Goal: Task Accomplishment & Management: Complete application form

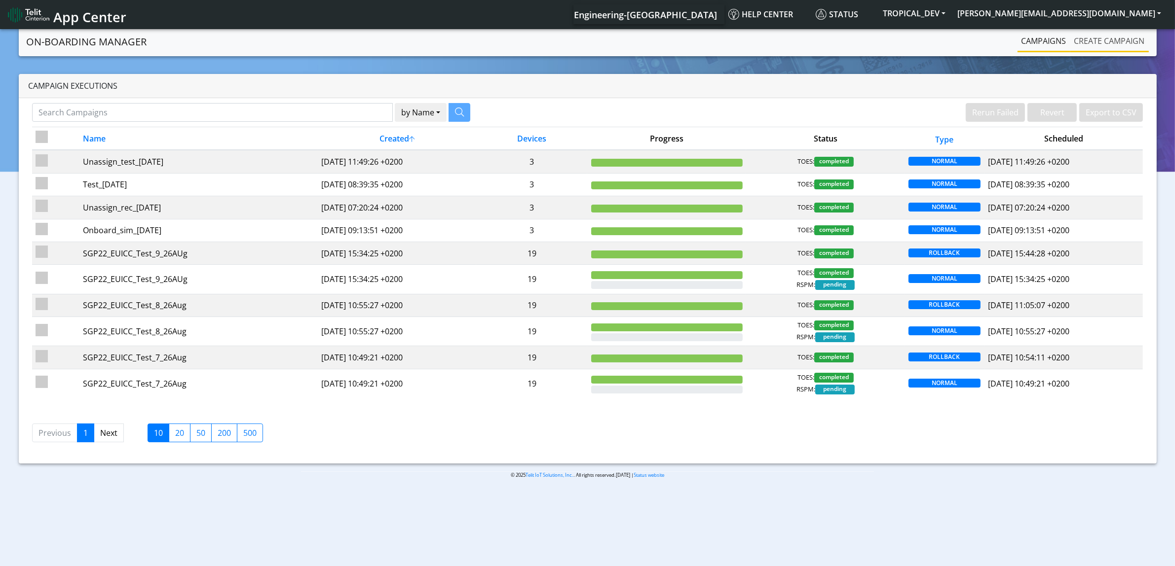
click at [1095, 31] on link "Create campaign" at bounding box center [1109, 41] width 78 height 20
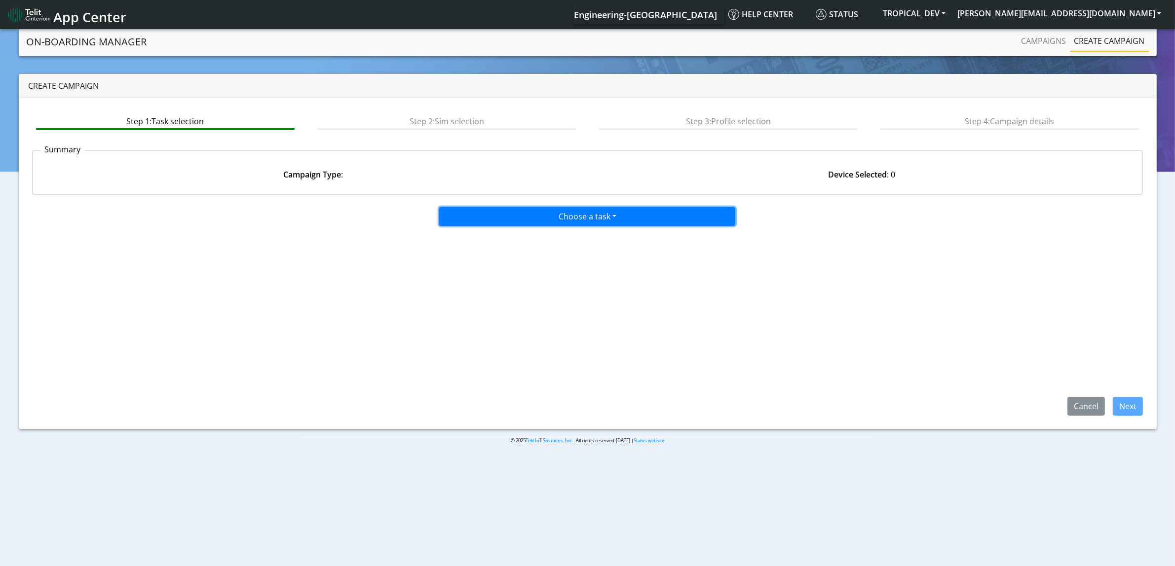
click at [546, 207] on button "Choose a task" at bounding box center [587, 216] width 296 height 19
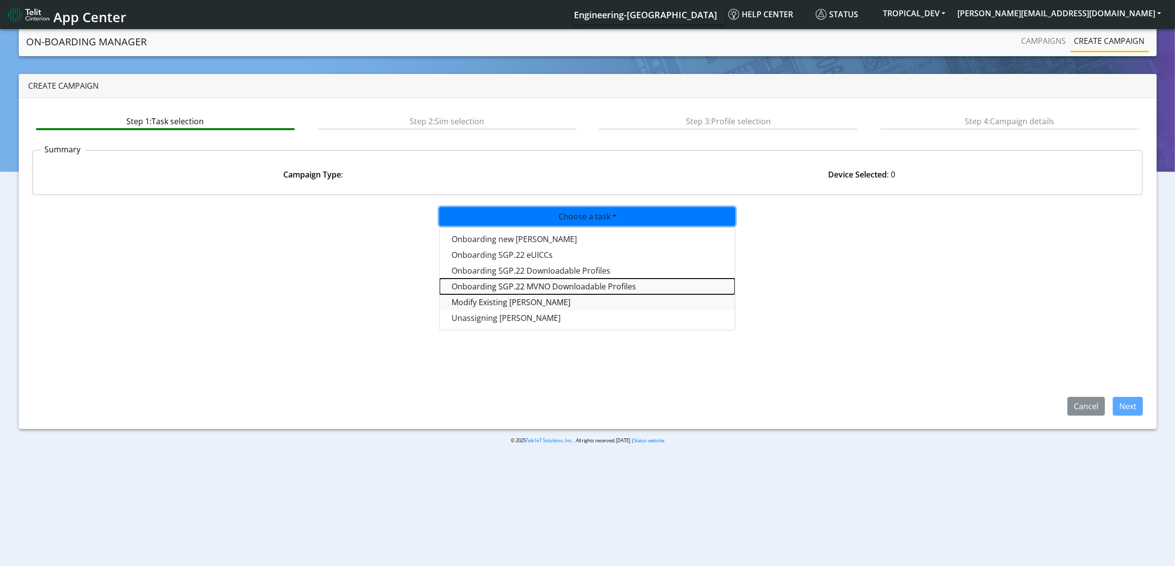
drag, startPoint x: 562, startPoint y: 290, endPoint x: 562, endPoint y: 299, distance: 9.4
click at [562, 299] on div "Onboarding new [PERSON_NAME] Onboarding SGP.22 eUICCs Onboarding SGP.22 Downloa…" at bounding box center [587, 279] width 296 height 104
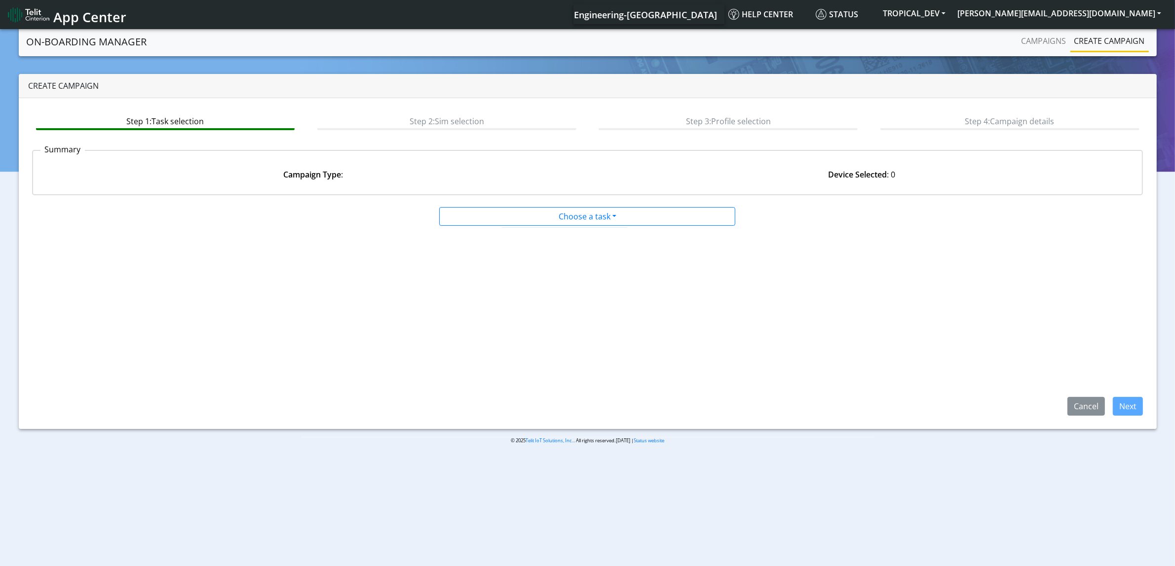
click at [562, 299] on app-paging-btns "Cancel Next" at bounding box center [587, 320] width 1111 height 189
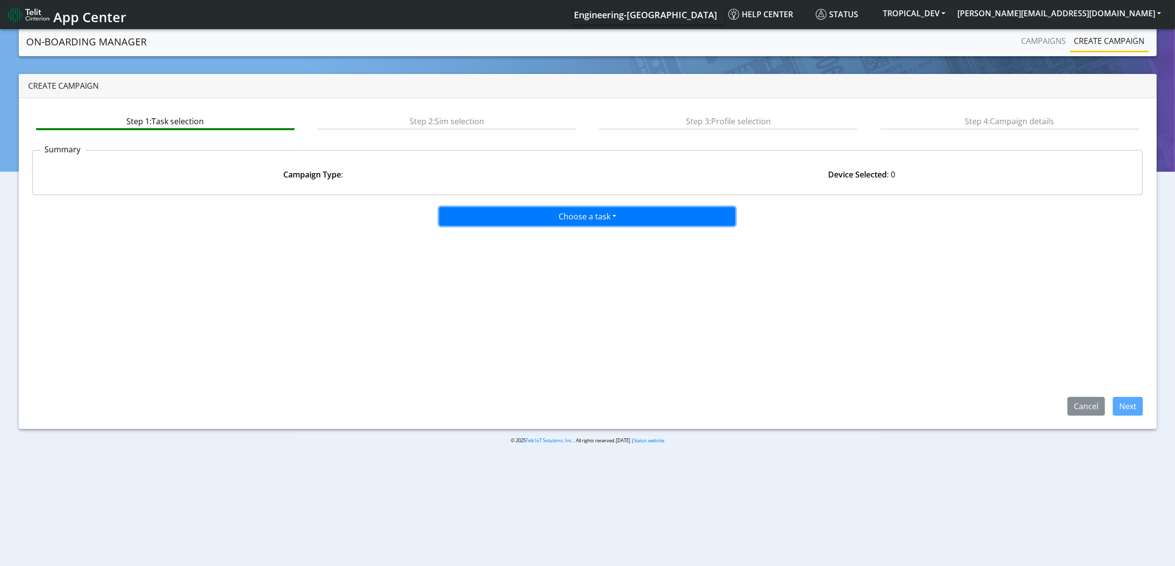
click at [615, 217] on button "Choose a task" at bounding box center [587, 216] width 296 height 19
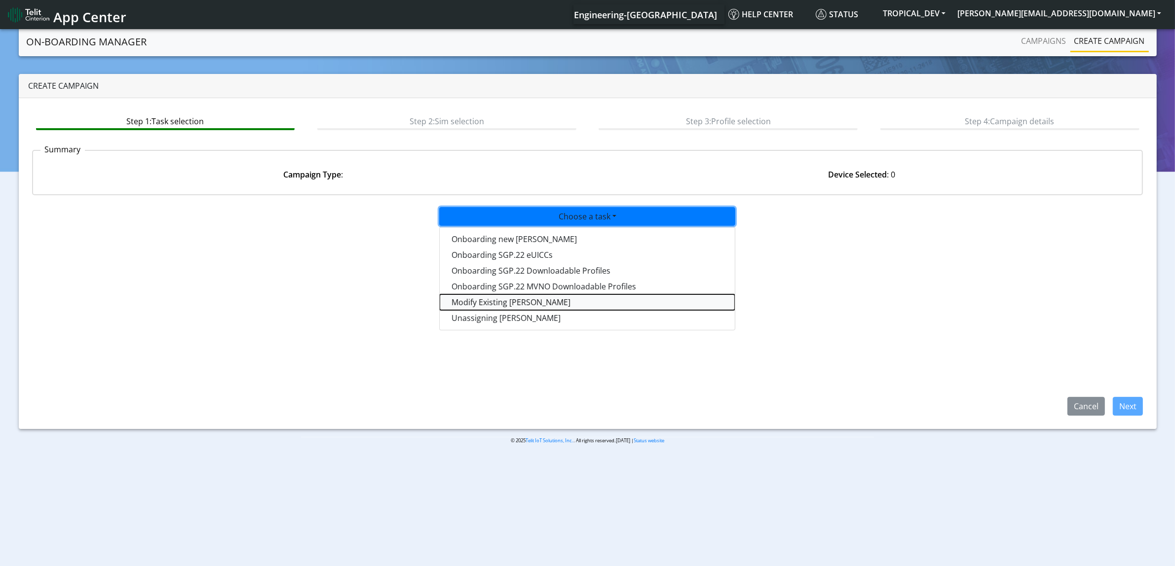
click at [556, 302] on taskiotp-dropdown "Modify Existing [PERSON_NAME]" at bounding box center [587, 303] width 295 height 16
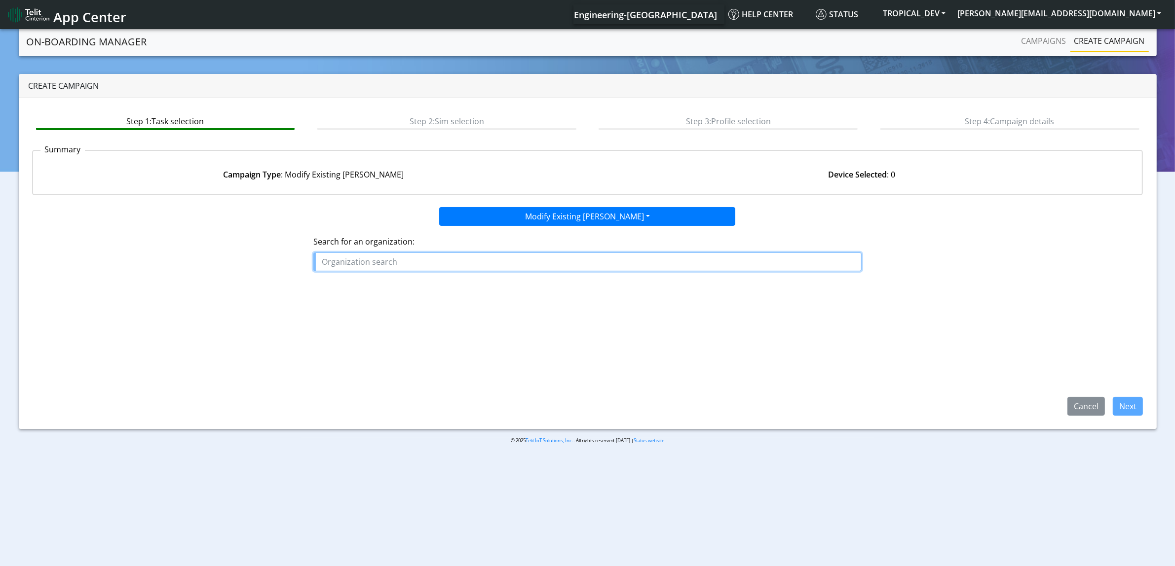
click at [354, 254] on input "text" at bounding box center [587, 262] width 548 height 19
click at [388, 288] on button "TROPICAL _DEV" at bounding box center [368, 285] width 108 height 16
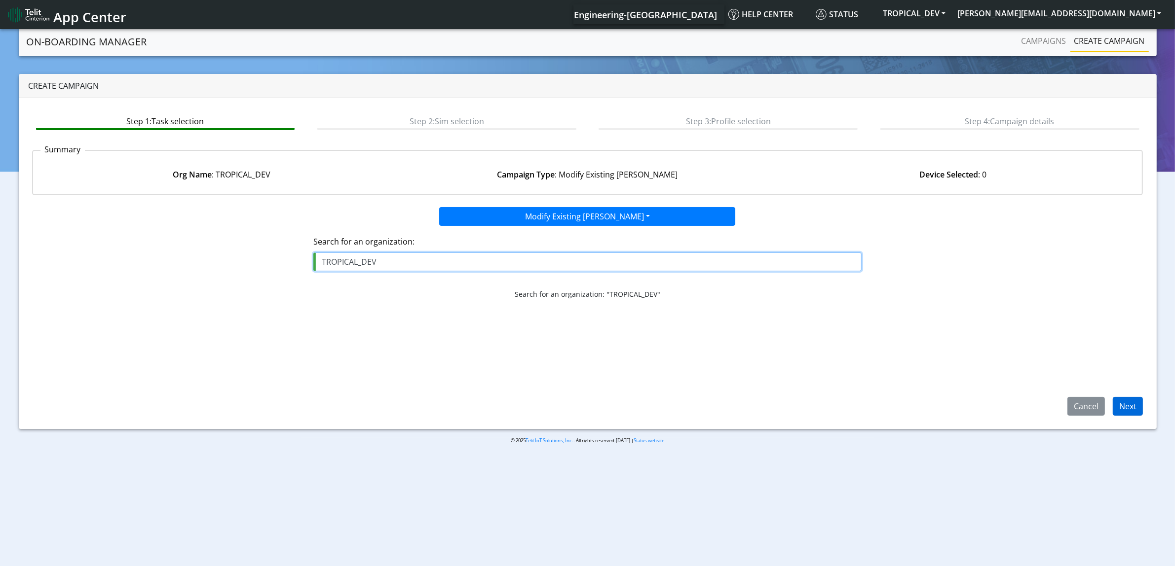
type input "TROPICAL_DEV"
click at [1118, 411] on button "Next" at bounding box center [1127, 406] width 30 height 19
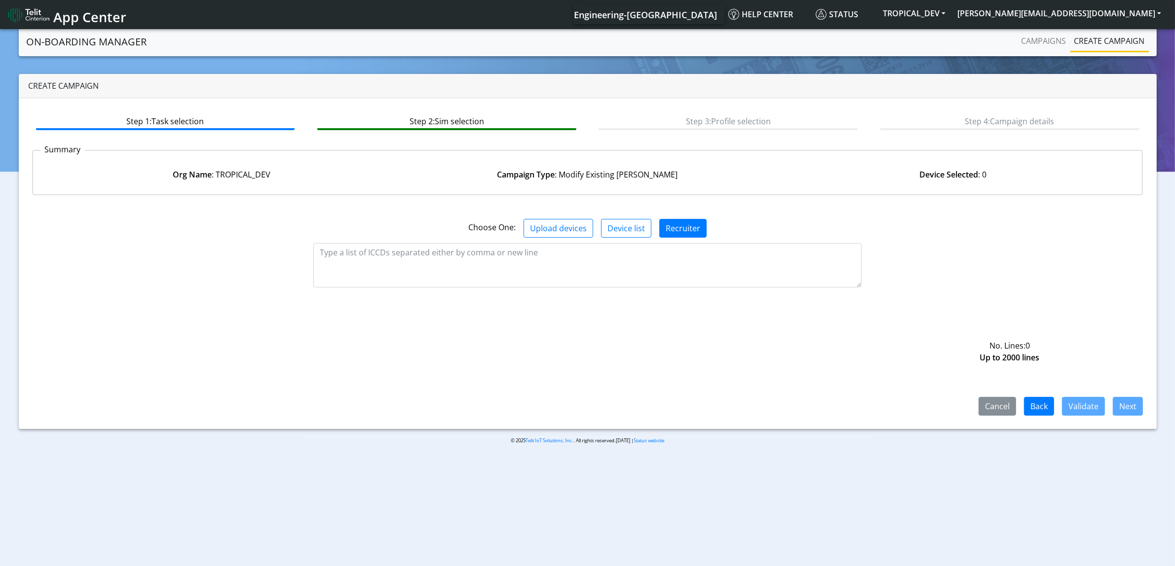
click at [605, 215] on div "Choose One: Upload devices Device list Recruiter" at bounding box center [588, 224] width 1126 height 42
click at [613, 220] on button "Device list" at bounding box center [626, 228] width 50 height 19
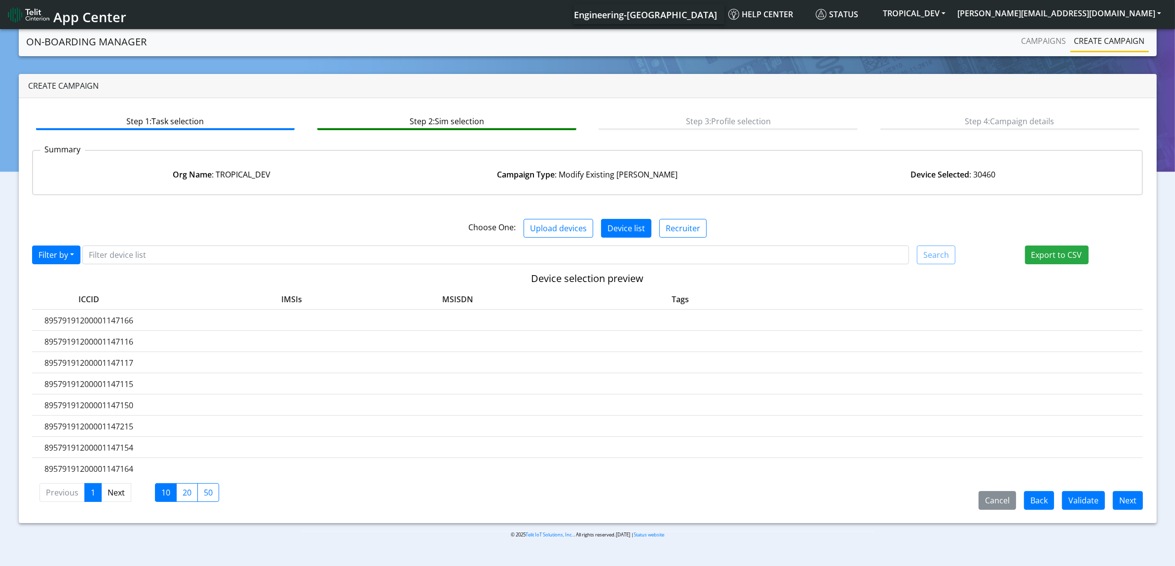
click at [104, 380] on label "89579191200001147115" at bounding box center [88, 384] width 113 height 12
click at [105, 380] on label "89579191200001147115" at bounding box center [88, 384] width 113 height 12
click at [90, 400] on label "89579191200001147150" at bounding box center [88, 406] width 113 height 12
copy label "89579191200001147150"
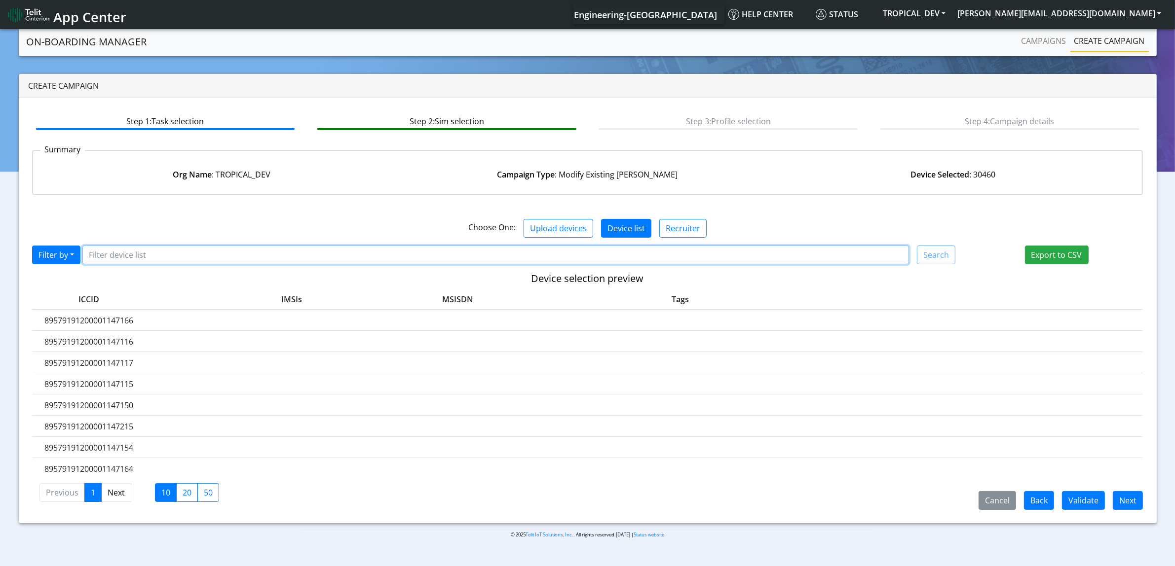
click at [142, 248] on input "Filter device list" at bounding box center [495, 255] width 826 height 19
paste input "89579191200001147150"
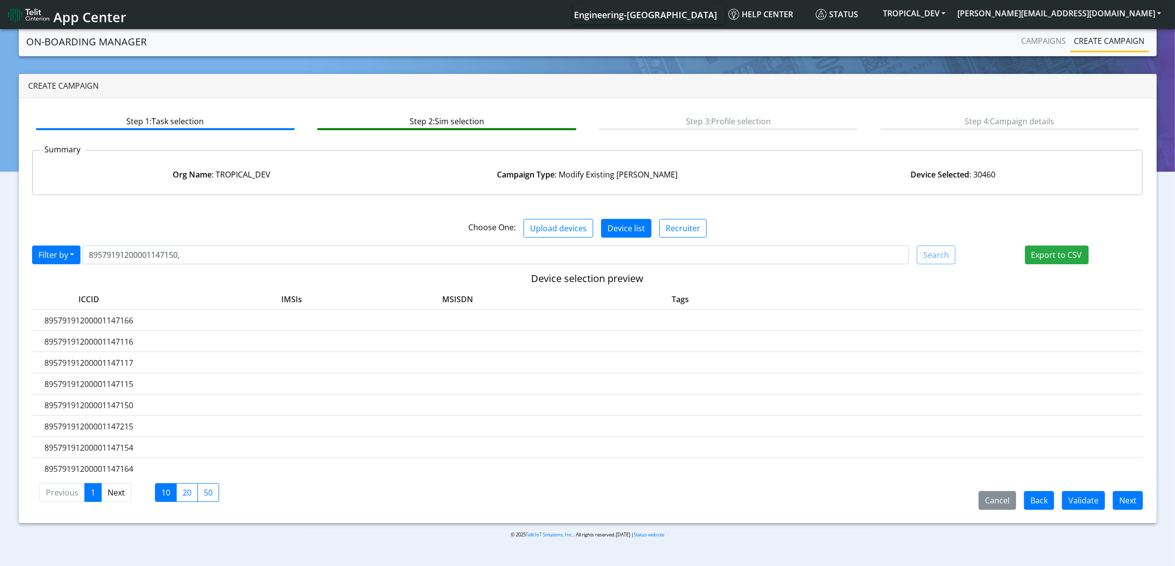
click at [101, 322] on label "89579191200001147166" at bounding box center [88, 321] width 113 height 12
copy label "89579191200001147166"
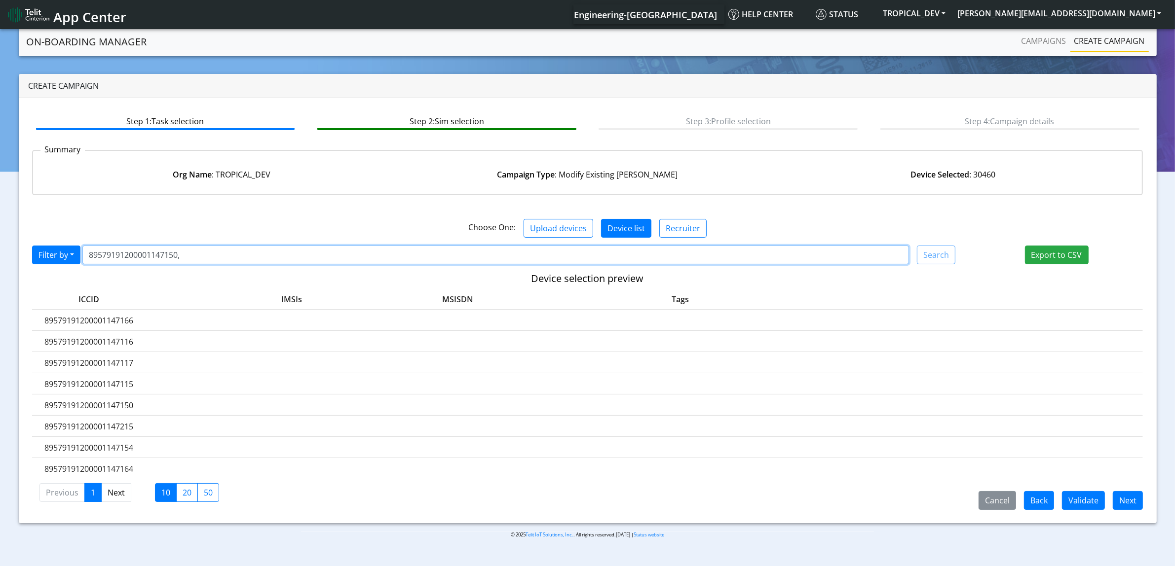
click at [213, 256] on input "89579191200001147150," at bounding box center [495, 255] width 826 height 19
paste input "89579191200001147166"
type input "89579191200001147150,89579191200001147166"
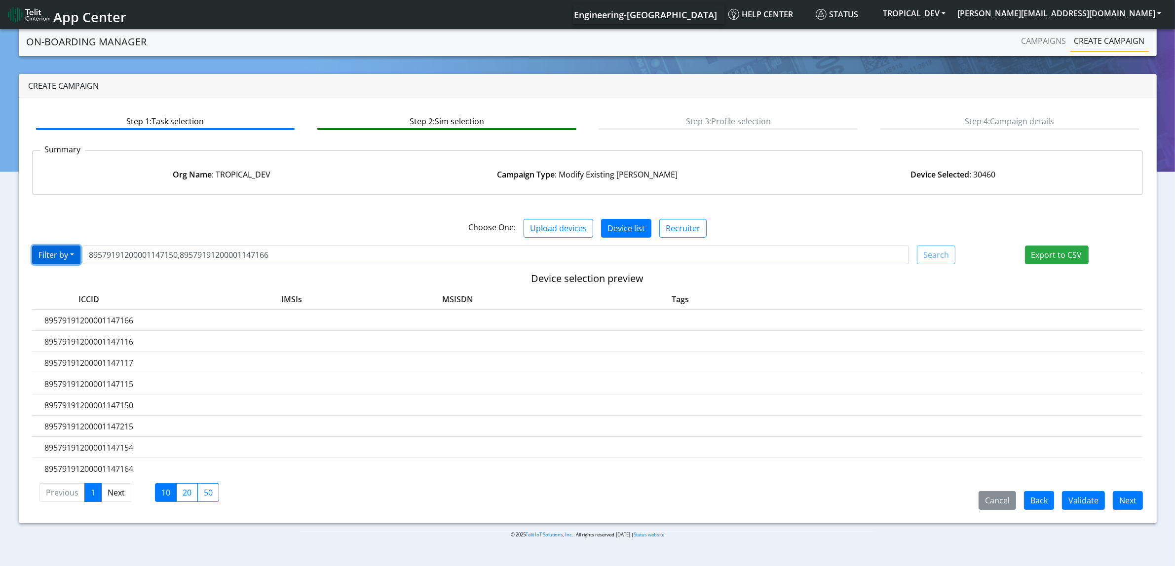
drag, startPoint x: 52, startPoint y: 250, endPoint x: 58, endPoint y: 253, distance: 6.6
click at [52, 250] on button "Filter by" at bounding box center [56, 255] width 48 height 19
click at [72, 302] on button "IMSIs" at bounding box center [72, 309] width 78 height 16
click at [931, 252] on button "Search" at bounding box center [936, 255] width 38 height 19
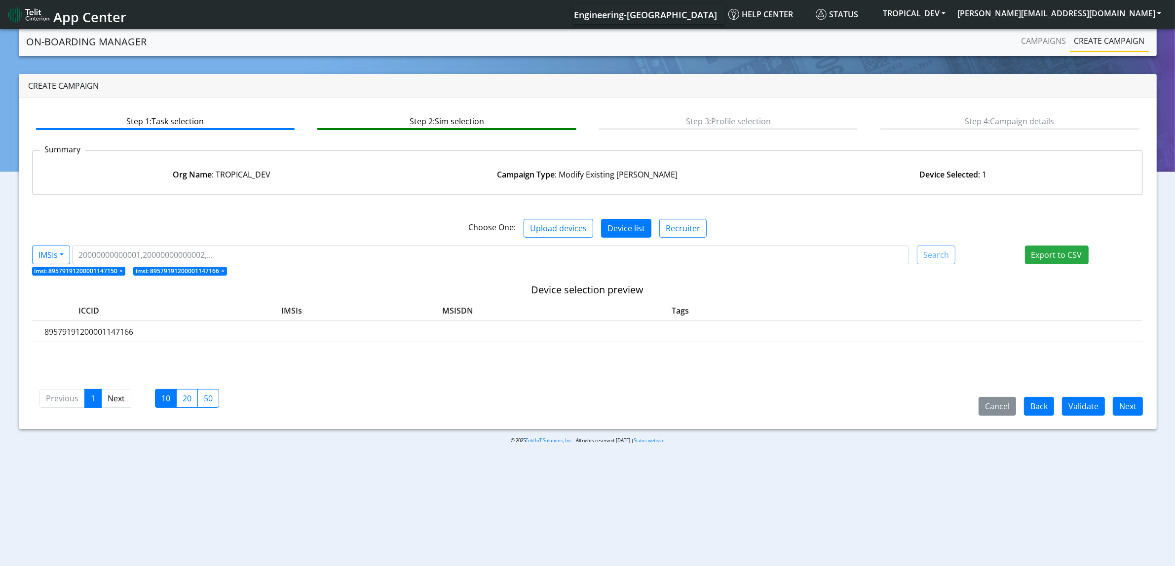
drag, startPoint x: 143, startPoint y: 328, endPoint x: 37, endPoint y: 335, distance: 105.8
click at [37, 335] on label "89579191200001147166" at bounding box center [88, 332] width 113 height 12
click at [79, 331] on label "89579191200001147166" at bounding box center [88, 332] width 113 height 12
click at [79, 330] on label "89579191200001147166" at bounding box center [88, 332] width 113 height 12
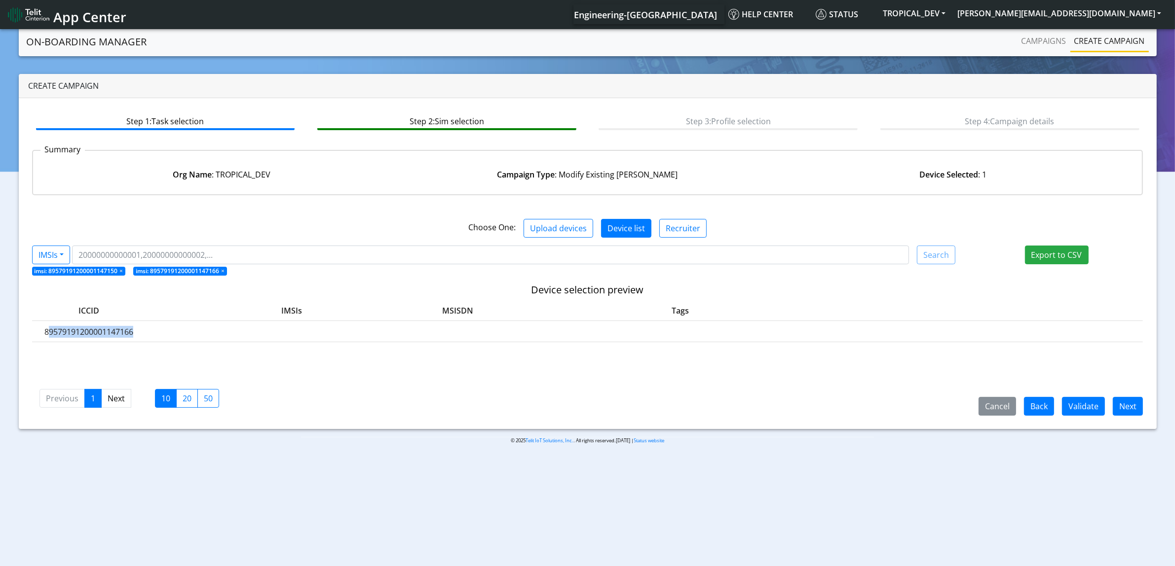
click at [77, 331] on label "89579191200001147166" at bounding box center [88, 332] width 113 height 12
click at [221, 270] on span "×" at bounding box center [222, 271] width 3 height 8
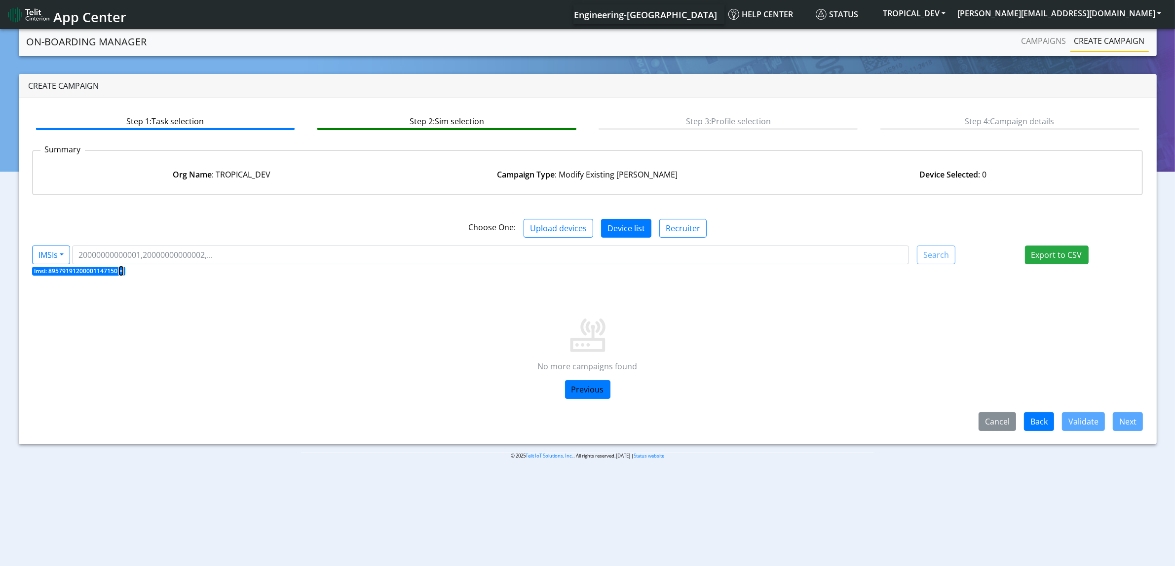
click at [119, 269] on span "×" at bounding box center [120, 271] width 3 height 8
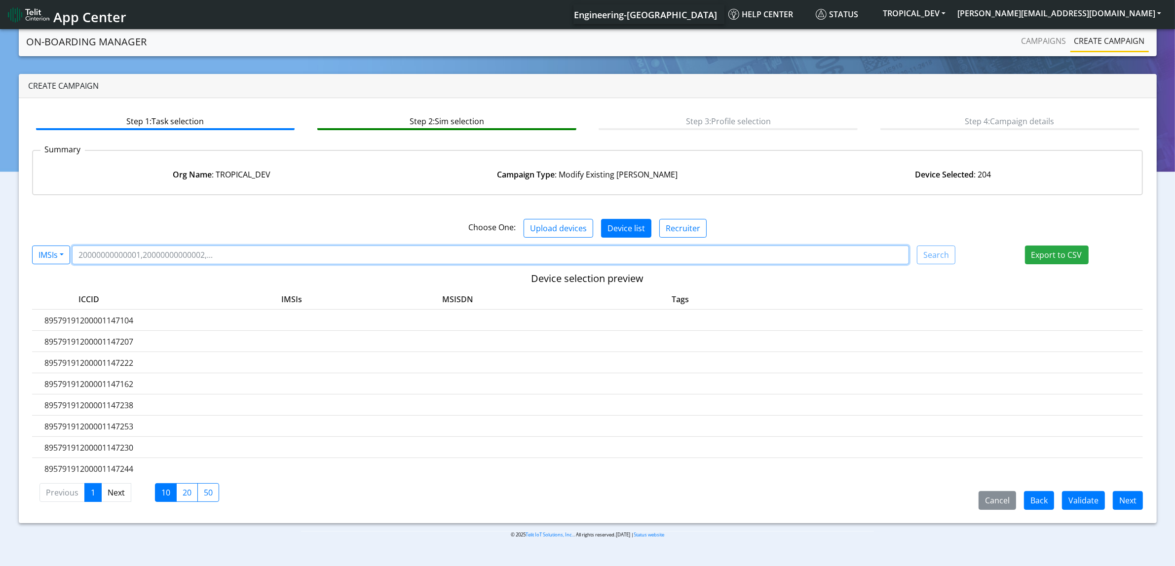
click at [181, 259] on input "Filter device list" at bounding box center [490, 255] width 837 height 19
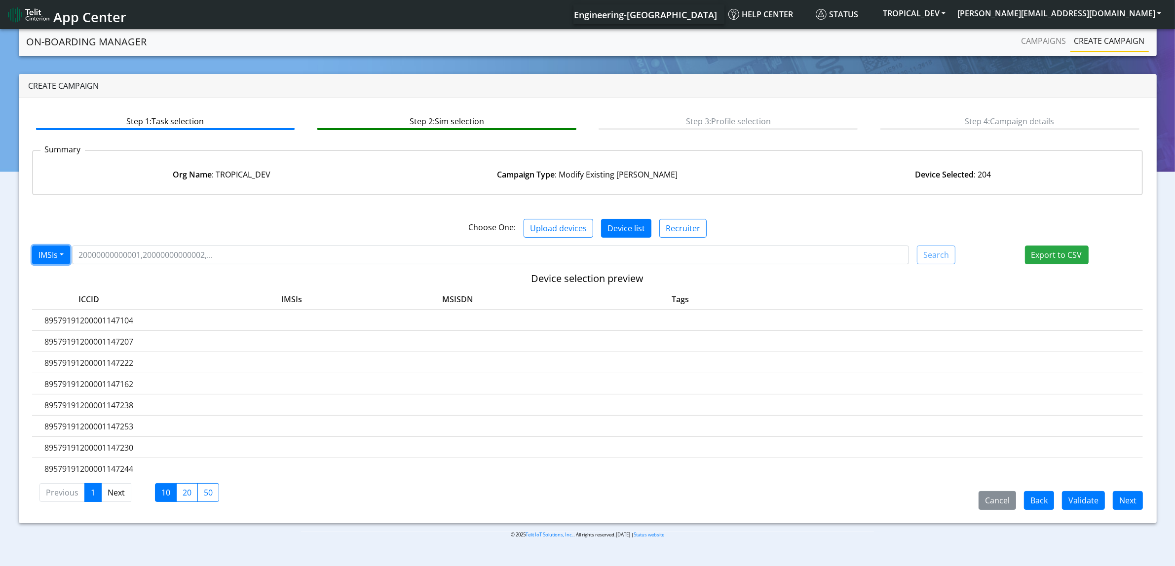
click at [43, 258] on button "IMSIs" at bounding box center [51, 255] width 38 height 19
click at [84, 276] on button "Query" at bounding box center [72, 278] width 78 height 16
click at [951, 14] on button "TROPICAL_DEV" at bounding box center [914, 13] width 74 height 18
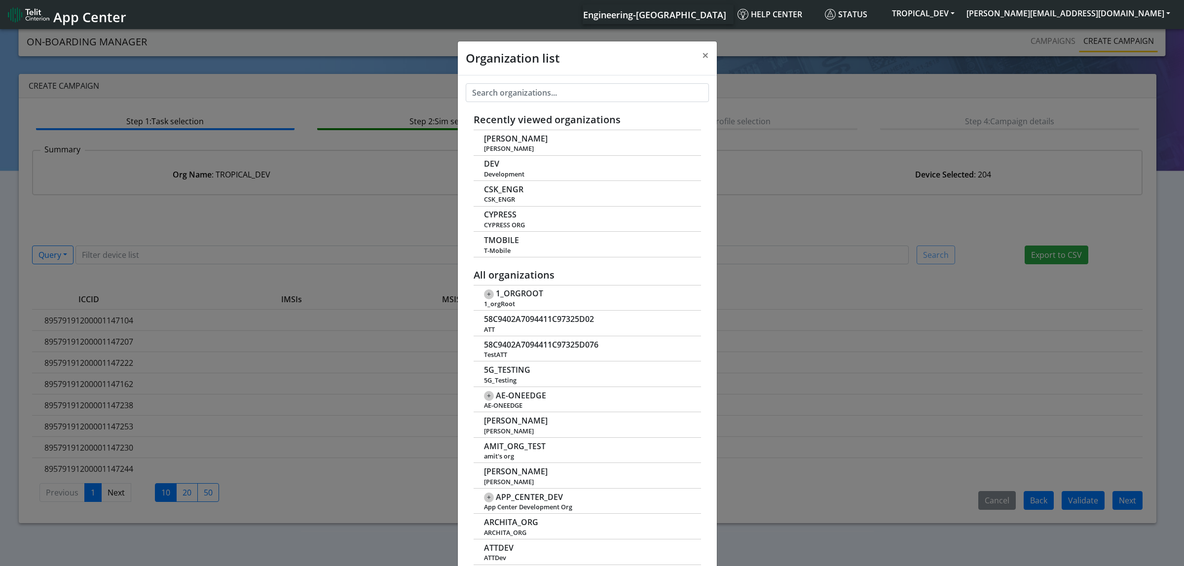
click at [528, 90] on input "text" at bounding box center [588, 92] width 244 height 19
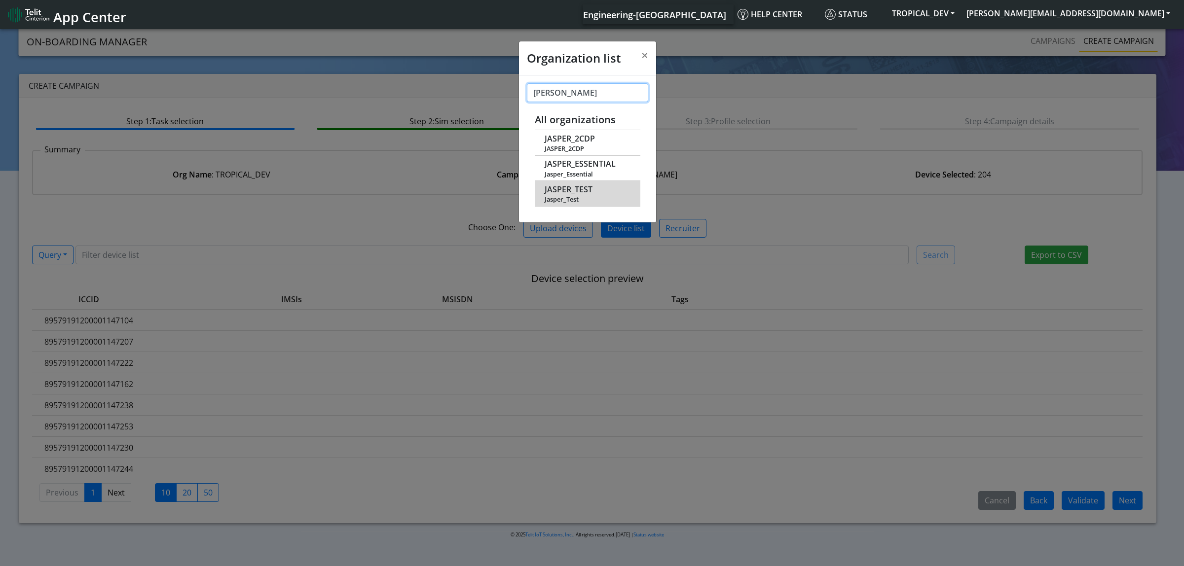
type input "[PERSON_NAME]"
click at [592, 181] on td "JASPER_TEST Jasper_Test" at bounding box center [588, 194] width 106 height 26
click at [603, 192] on div "JASPER_TEST Jasper_Test" at bounding box center [587, 194] width 85 height 20
click at [566, 192] on span "JASPER_TEST" at bounding box center [569, 189] width 48 height 9
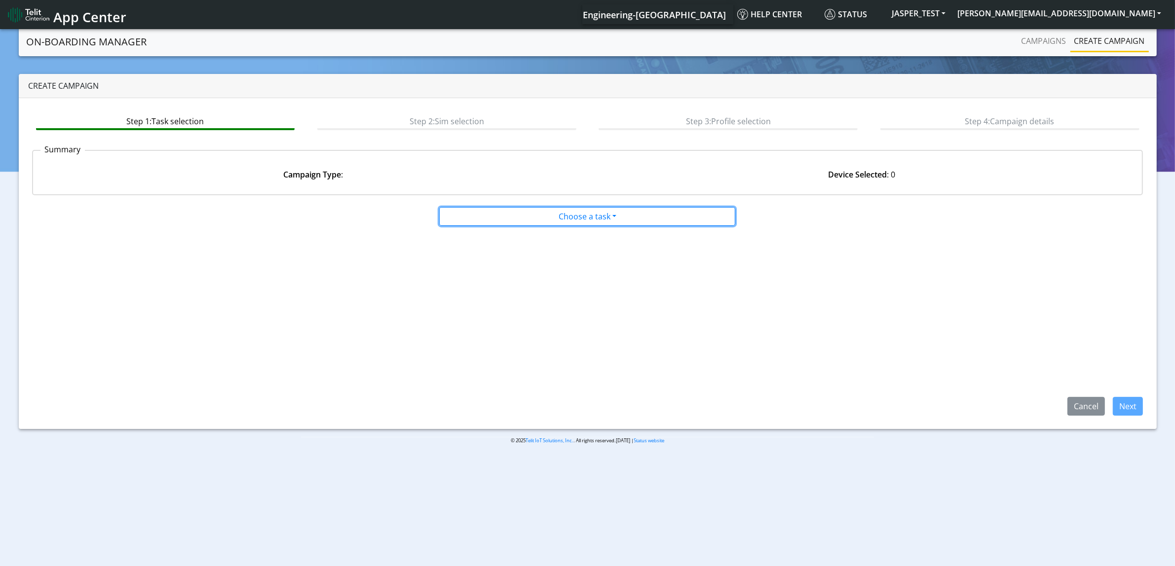
click at [572, 215] on button "Choose a task" at bounding box center [587, 216] width 296 height 19
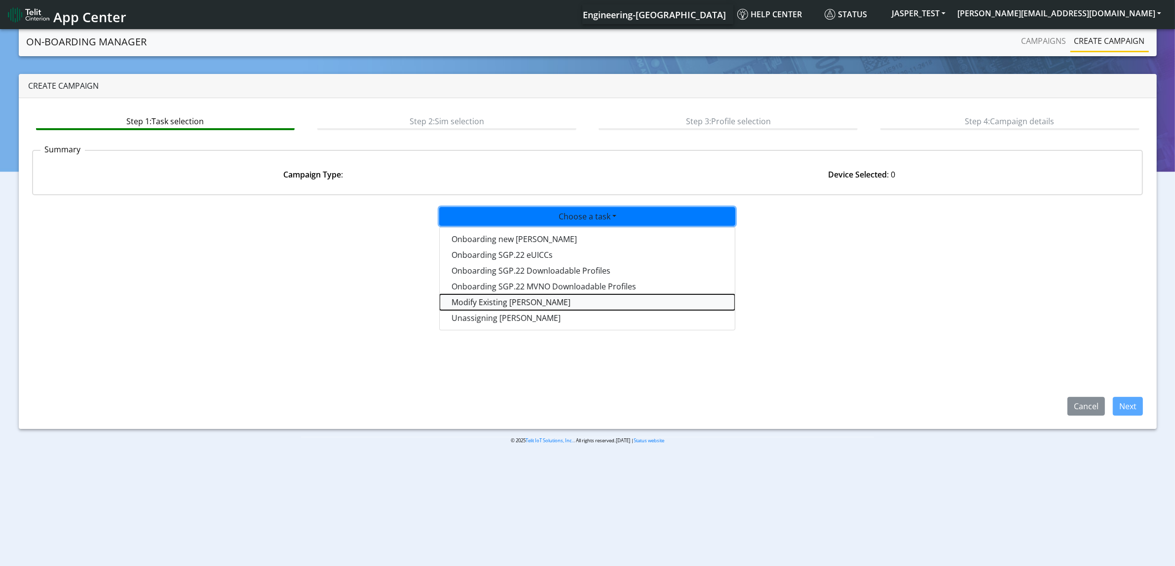
click at [544, 302] on taskiotp-dropdown "Modify Existing [PERSON_NAME]" at bounding box center [587, 303] width 295 height 16
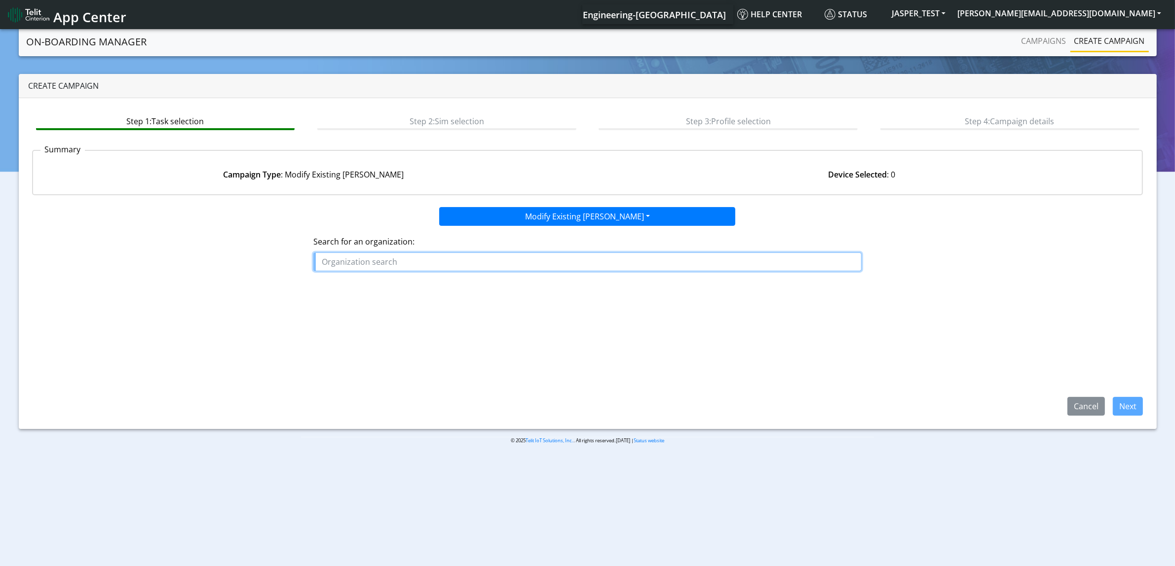
click at [510, 258] on input "text" at bounding box center [587, 262] width 548 height 19
click at [375, 312] on button "[PERSON_NAME] PER_TEST" at bounding box center [386, 316] width 144 height 16
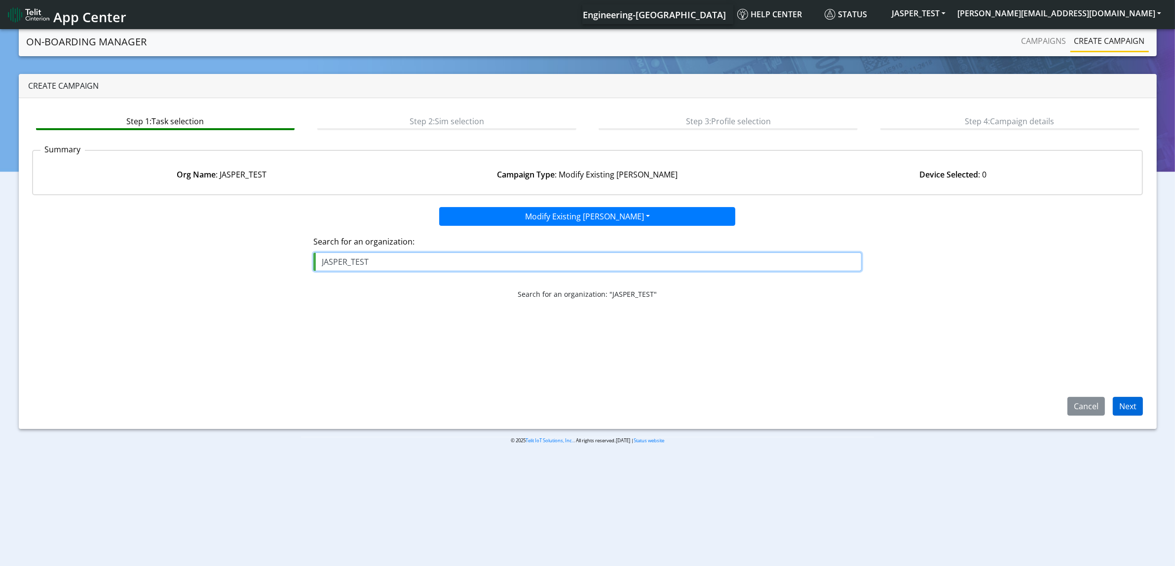
type input "JASPER_TEST"
click at [1135, 405] on button "Next" at bounding box center [1127, 406] width 30 height 19
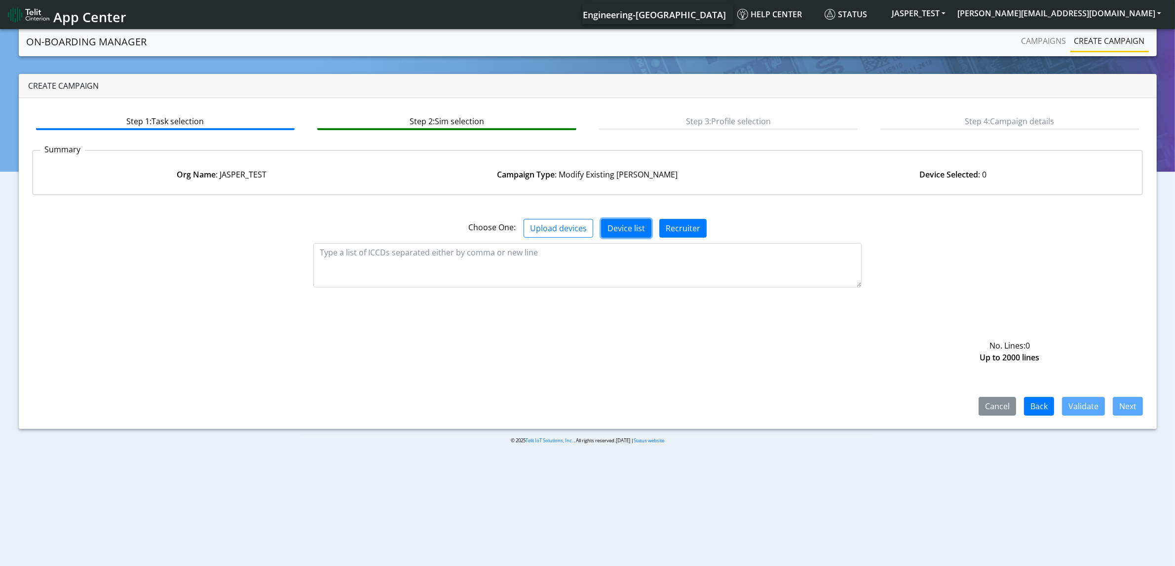
click at [633, 226] on button "Device list" at bounding box center [626, 228] width 50 height 19
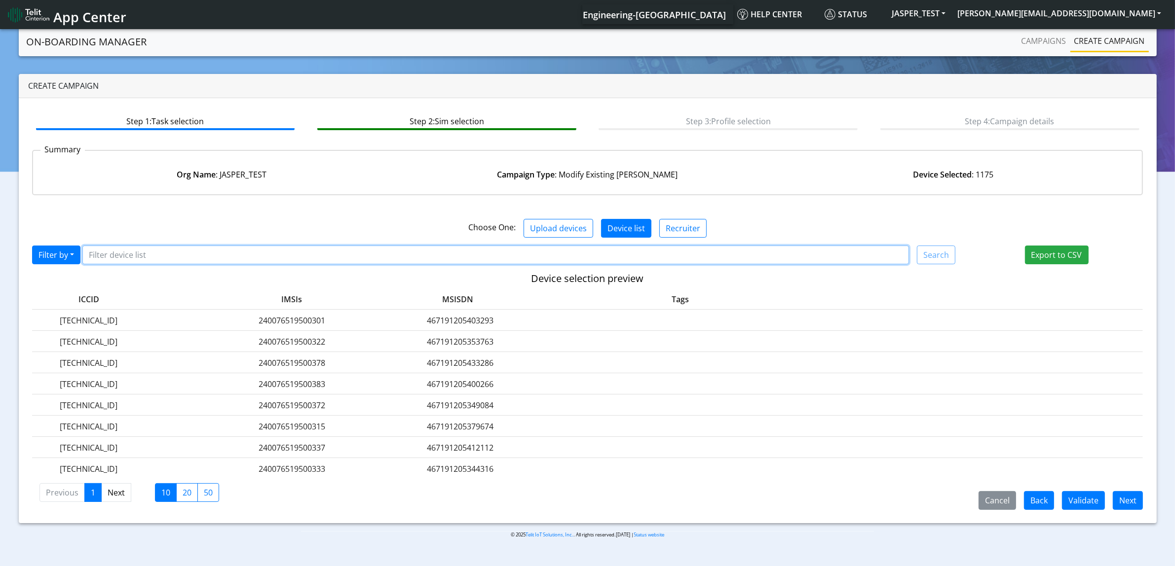
click at [332, 258] on input "Filter device list" at bounding box center [495, 255] width 826 height 19
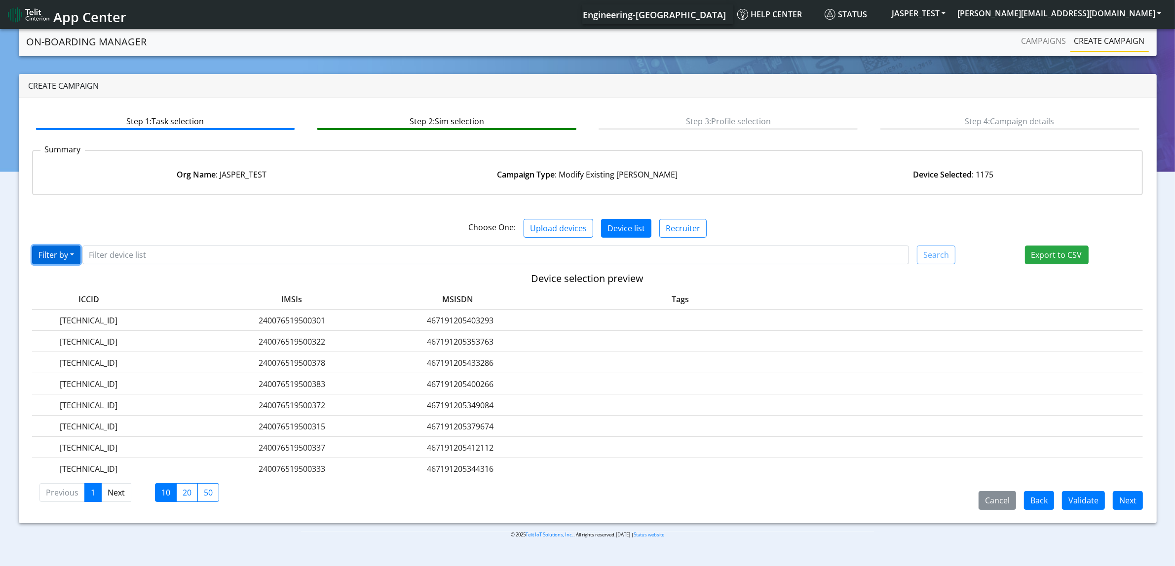
click at [73, 252] on button "Filter by" at bounding box center [56, 255] width 48 height 19
click at [74, 276] on button "Query" at bounding box center [72, 278] width 78 height 16
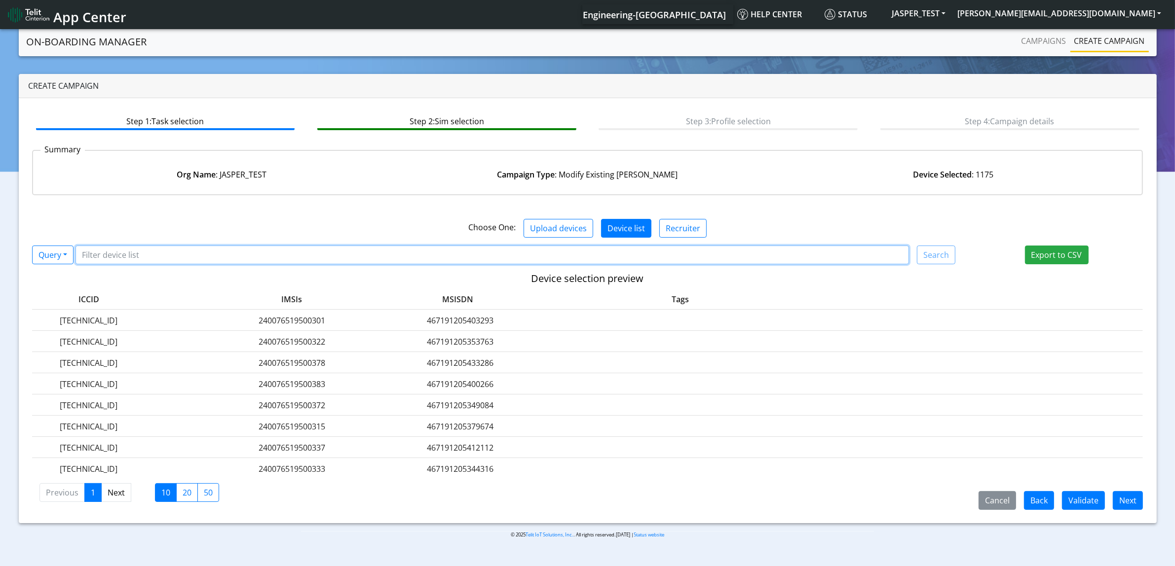
click at [137, 251] on input "Filter device list" at bounding box center [491, 255] width 833 height 19
type input "tags:*"
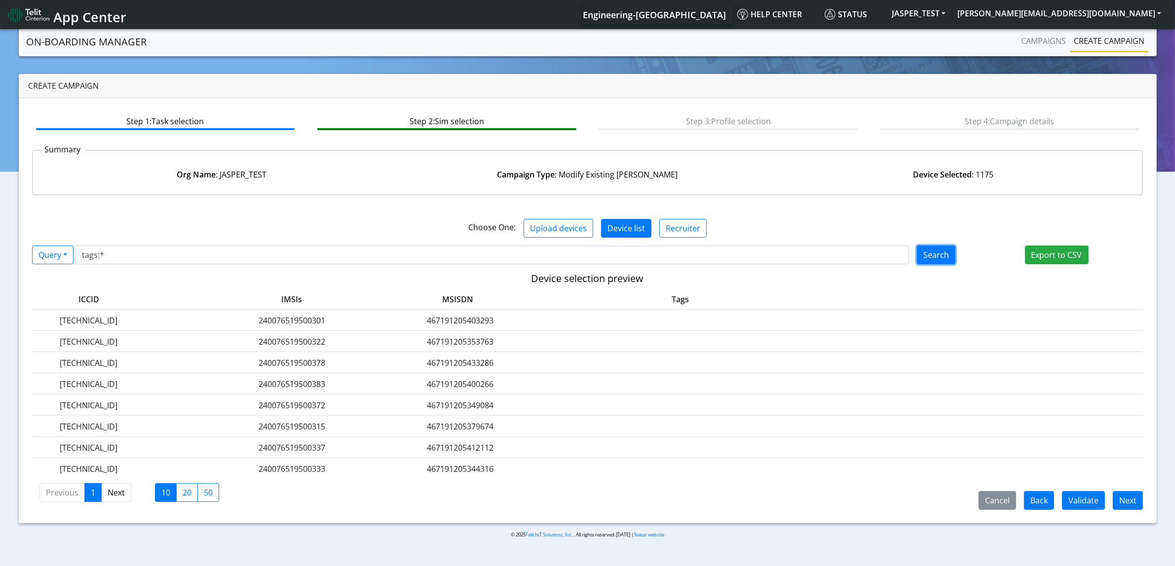
click at [945, 258] on button "Search" at bounding box center [936, 255] width 38 height 19
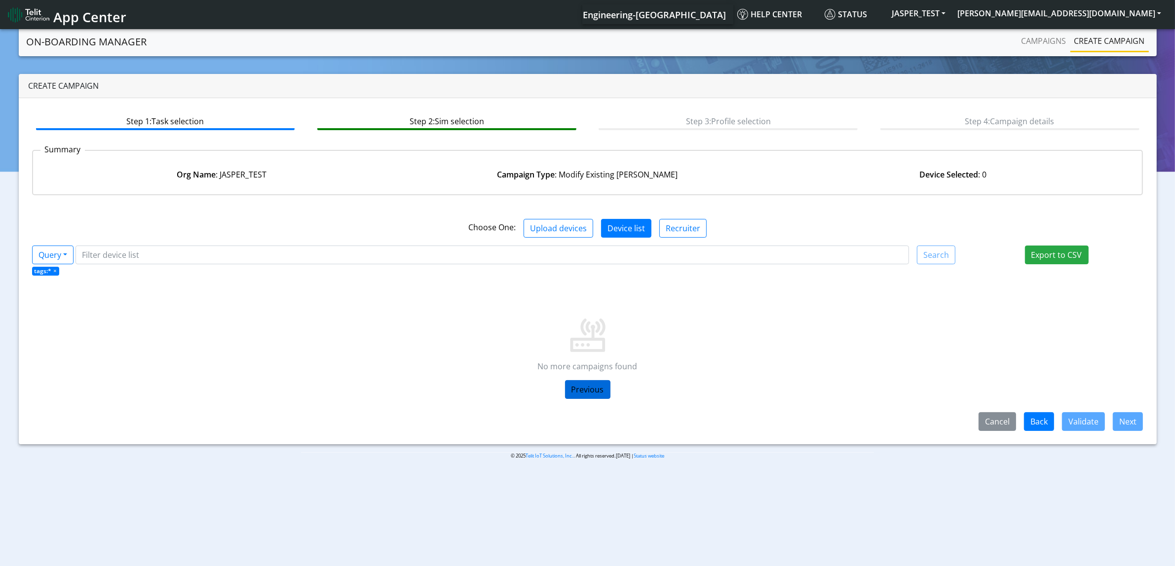
click at [592, 390] on link "Previous" at bounding box center [587, 389] width 45 height 19
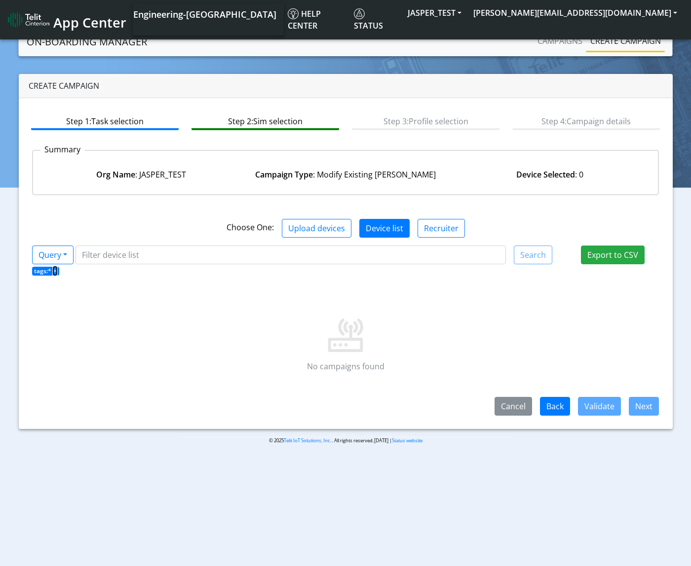
click at [55, 271] on span "×" at bounding box center [54, 271] width 3 height 8
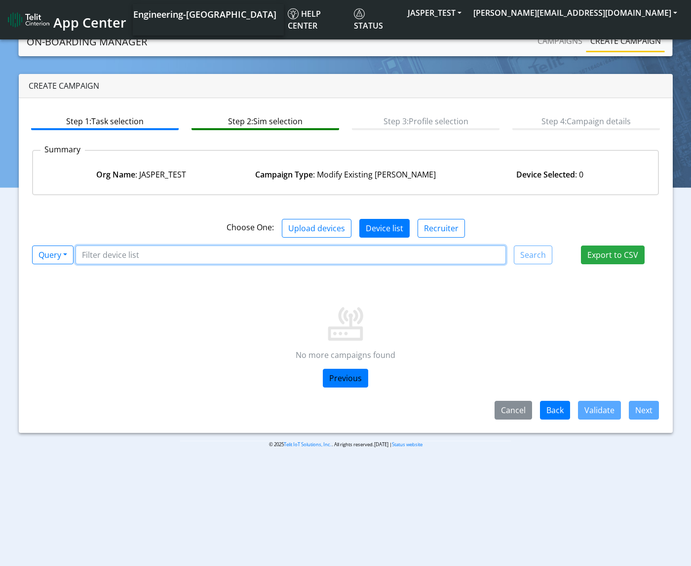
click at [355, 256] on input "Filter device list" at bounding box center [290, 255] width 430 height 19
type input "tags:*"
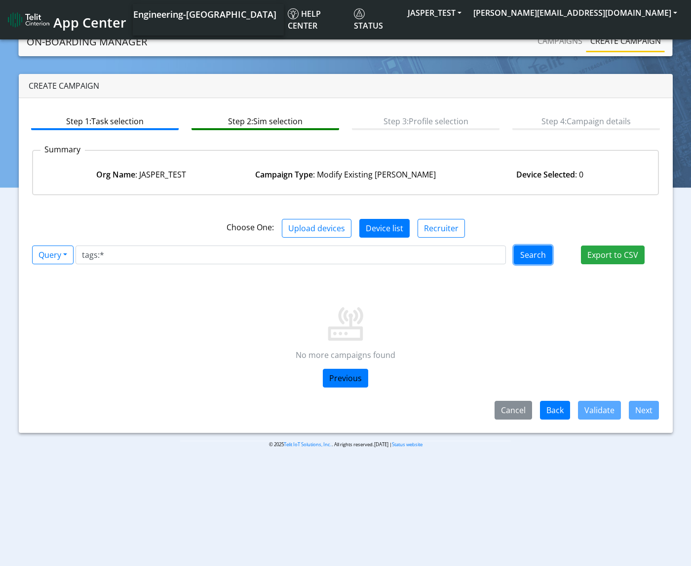
click at [540, 260] on button "Search" at bounding box center [533, 255] width 38 height 19
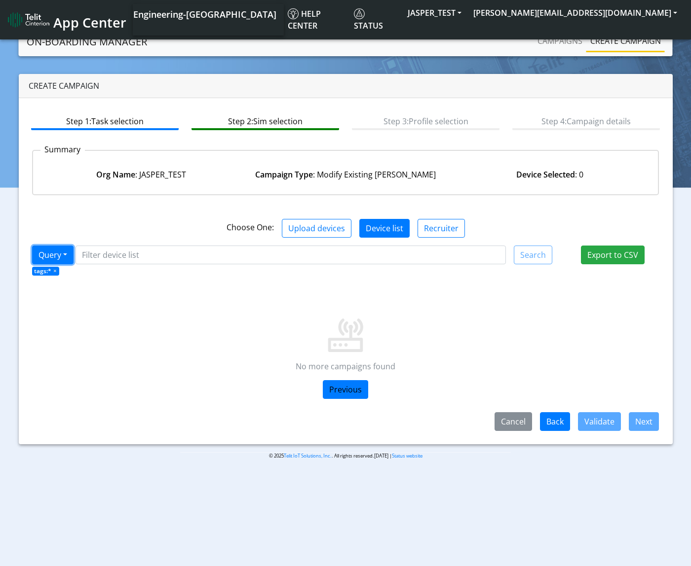
click at [57, 248] on button "Query" at bounding box center [52, 255] width 41 height 19
click at [60, 280] on button "Query" at bounding box center [72, 278] width 78 height 16
click at [523, 287] on div "No more campaigns found Previous" at bounding box center [345, 344] width 627 height 136
drag, startPoint x: 57, startPoint y: 250, endPoint x: 59, endPoint y: 256, distance: 6.2
click at [58, 250] on button "Query" at bounding box center [52, 255] width 41 height 19
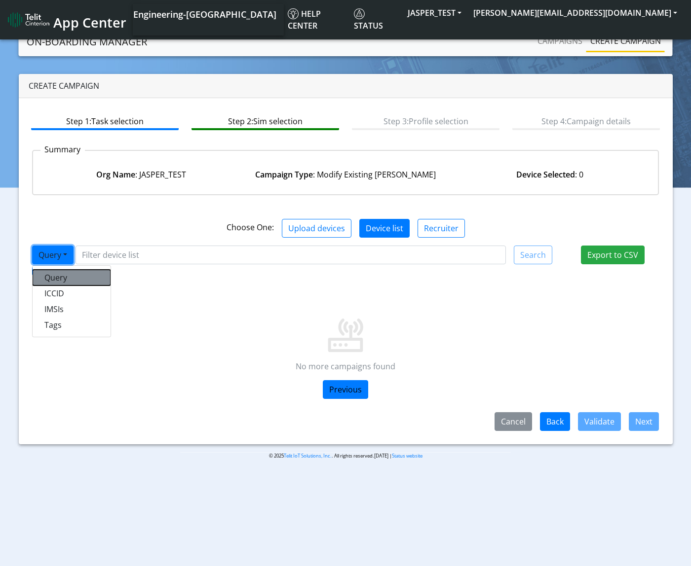
click at [74, 282] on button "Query" at bounding box center [72, 278] width 78 height 16
click at [63, 255] on button "Query" at bounding box center [52, 255] width 41 height 19
click at [243, 311] on p at bounding box center [345, 321] width 600 height 63
drag, startPoint x: 48, startPoint y: 270, endPoint x: 25, endPoint y: 270, distance: 23.2
click at [25, 270] on div "tags:* ×" at bounding box center [346, 270] width 642 height 12
